Goal: Information Seeking & Learning: Learn about a topic

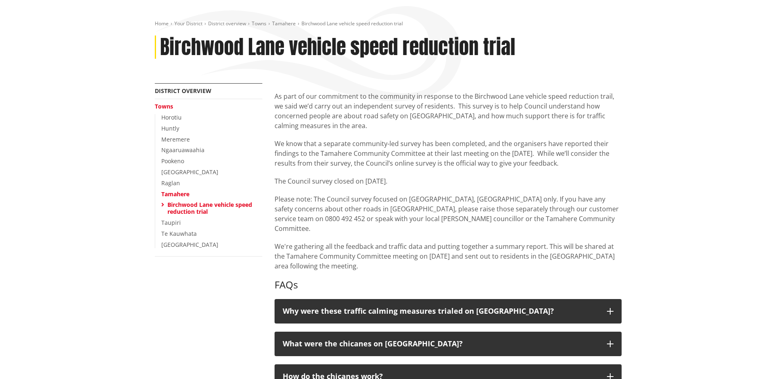
scroll to position [245, 0]
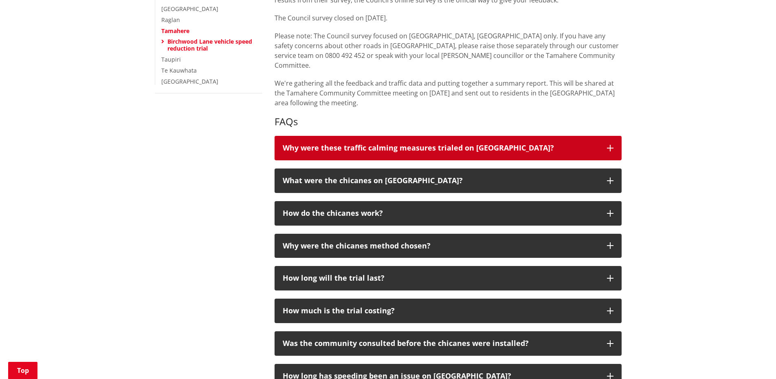
click at [613, 145] on icon "button" at bounding box center [610, 148] width 7 height 7
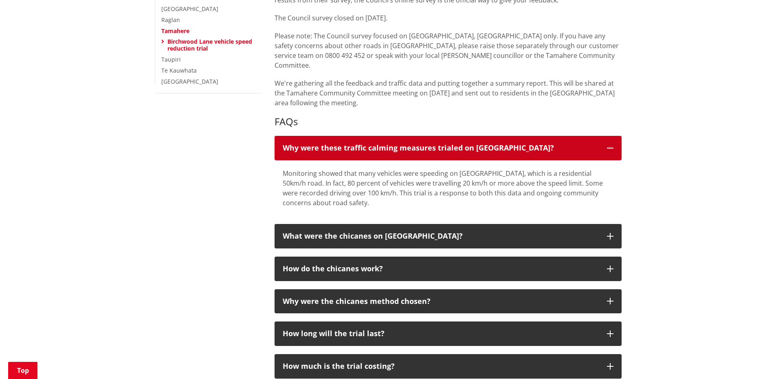
scroll to position [367, 0]
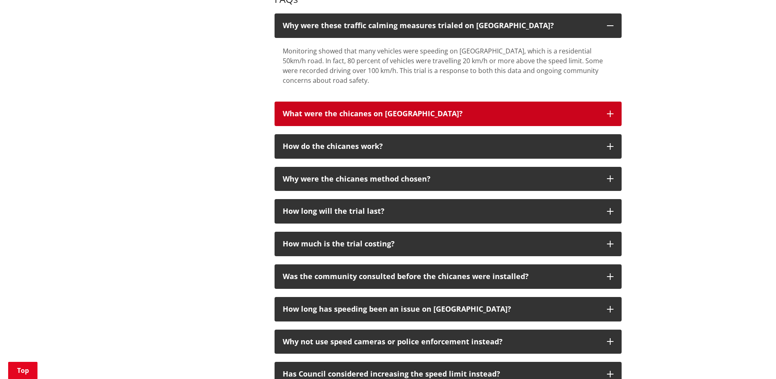
click at [618, 109] on button "What were the chicanes on [GEOGRAPHIC_DATA]?" at bounding box center [448, 113] width 347 height 24
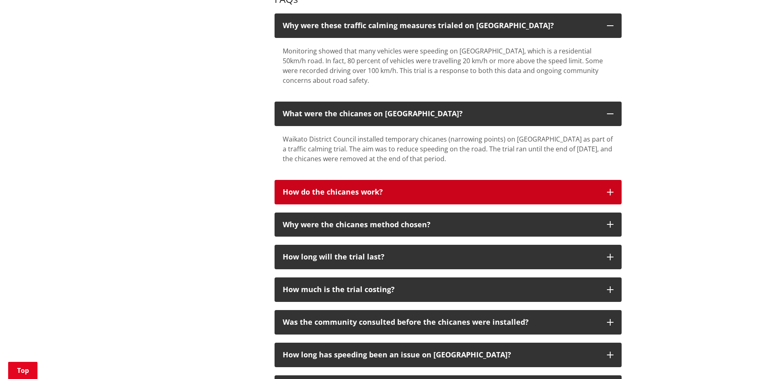
click at [611, 180] on button "How do the chicanes work?" at bounding box center [448, 192] width 347 height 24
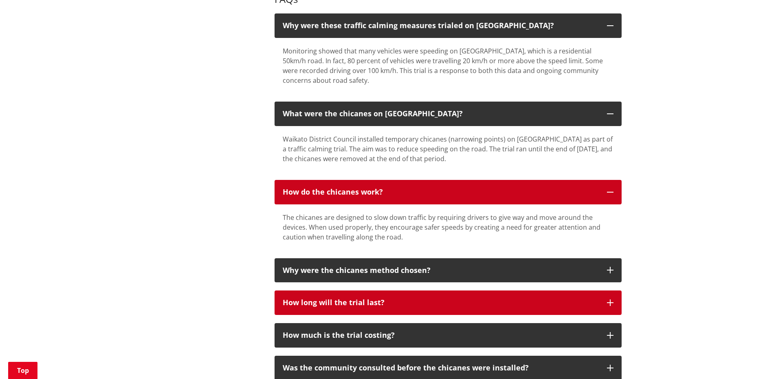
scroll to position [408, 0]
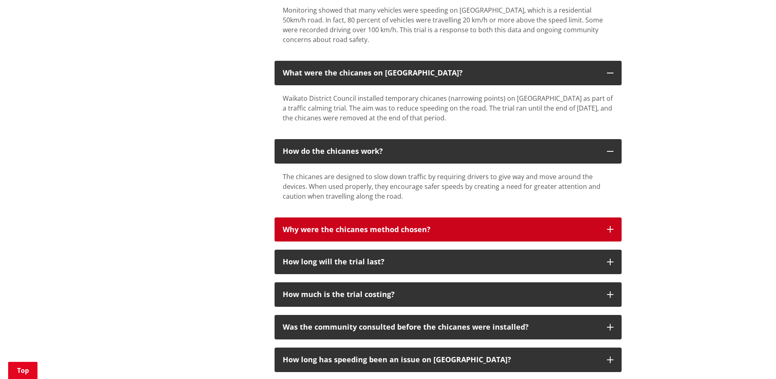
click at [607, 217] on button "Why were the chicanes method chosen?" at bounding box center [448, 229] width 347 height 24
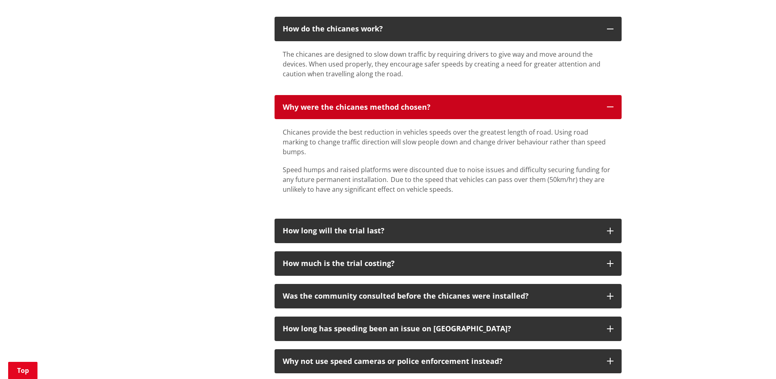
scroll to position [571, 0]
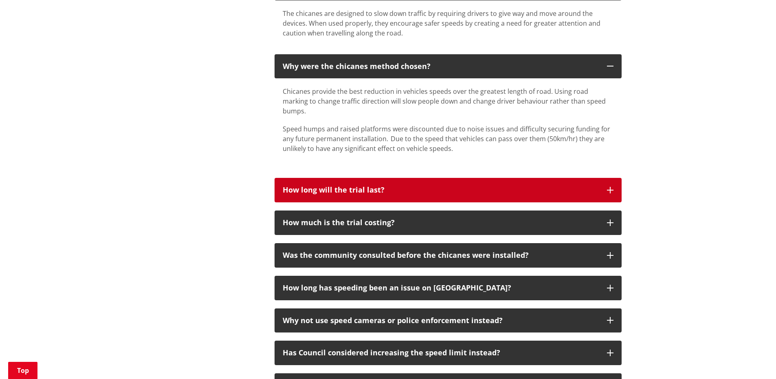
click at [613, 184] on button "How long will the trial last?" at bounding box center [448, 190] width 347 height 24
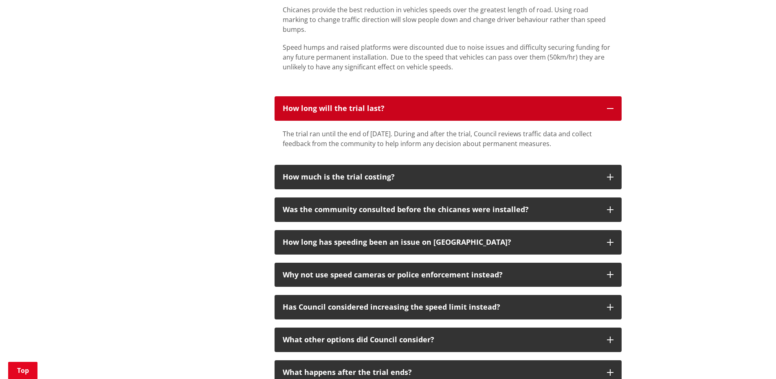
scroll to position [693, 0]
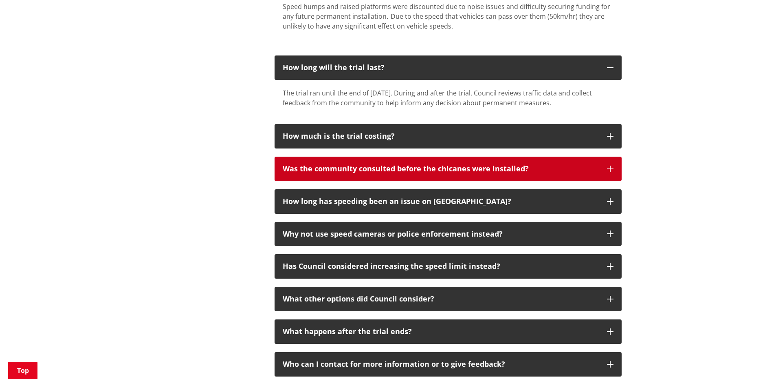
click at [611, 156] on button "Was the community consulted before the chicanes were installed?" at bounding box center [448, 168] width 347 height 24
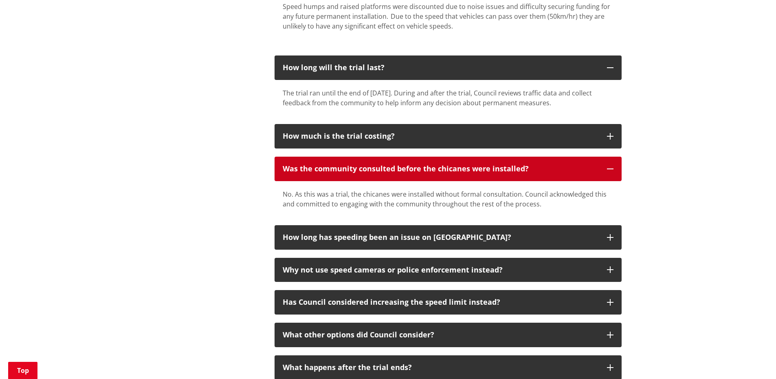
scroll to position [774, 0]
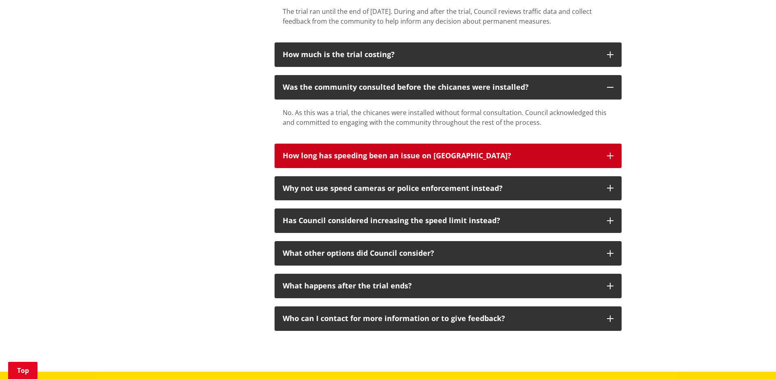
click at [609, 152] on icon "button" at bounding box center [610, 155] width 7 height 7
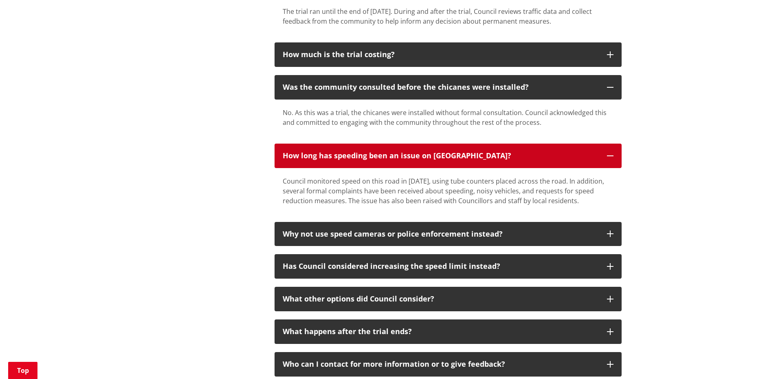
scroll to position [897, 0]
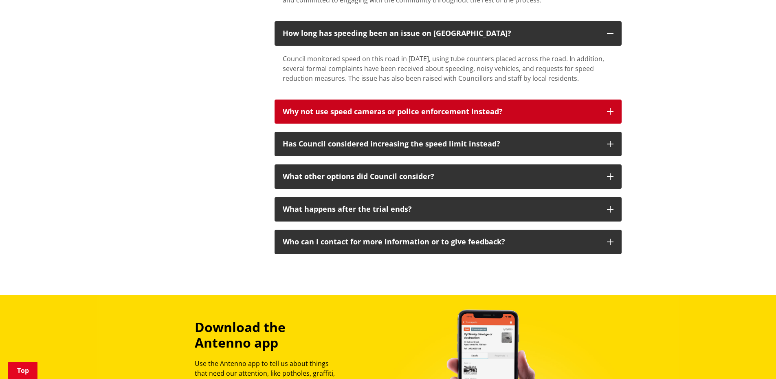
click at [612, 108] on icon "button" at bounding box center [610, 111] width 7 height 7
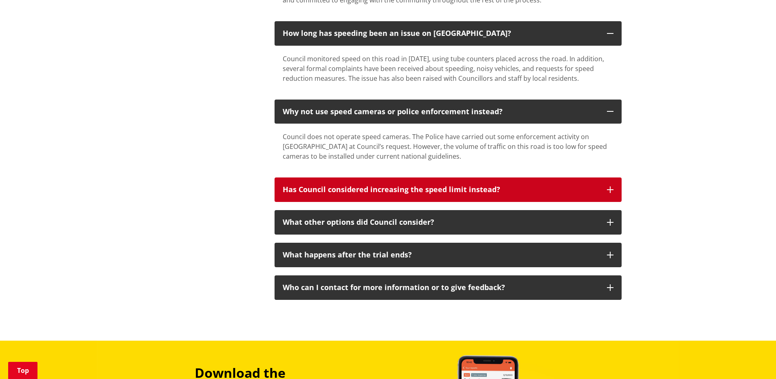
click at [610, 186] on icon "button" at bounding box center [610, 189] width 7 height 7
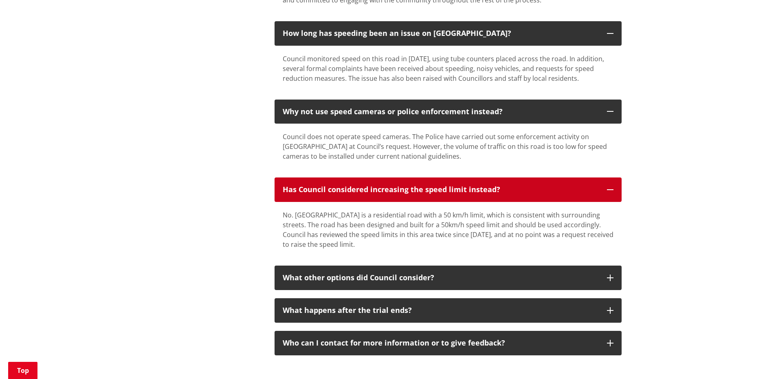
scroll to position [978, 0]
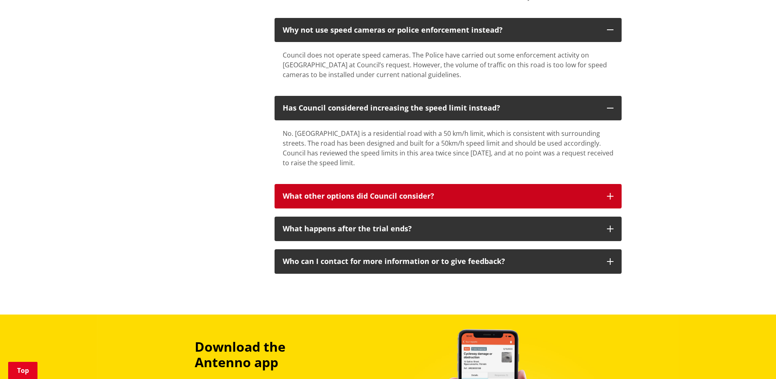
click at [608, 191] on button "What other options did Council consider?" at bounding box center [448, 196] width 347 height 24
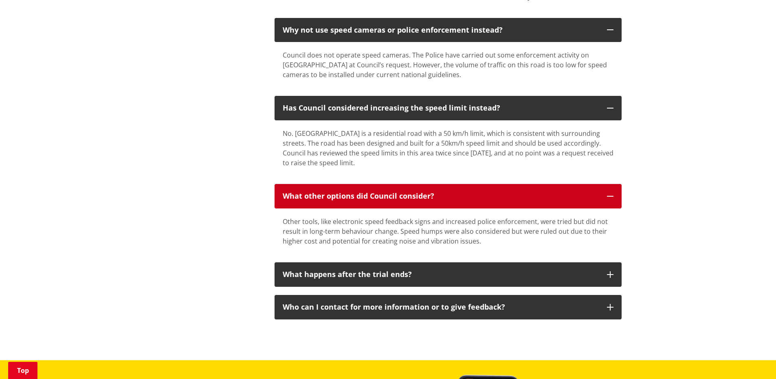
scroll to position [1100, 0]
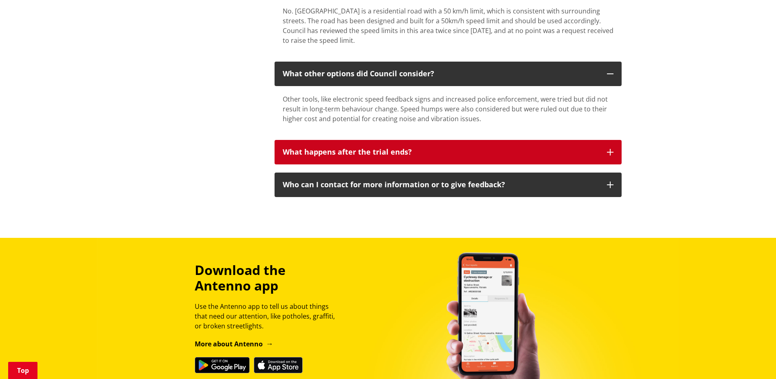
click at [608, 149] on icon "button" at bounding box center [610, 152] width 7 height 7
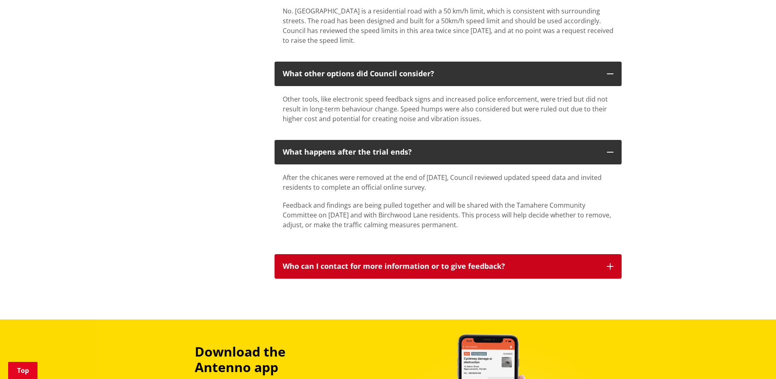
click at [616, 258] on button "Who can I contact for more information or to give feedback?" at bounding box center [448, 266] width 347 height 24
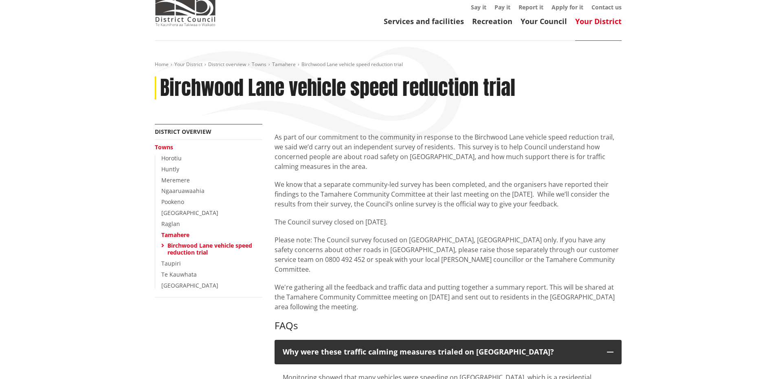
scroll to position [0, 0]
